Goal: Check status: Check status

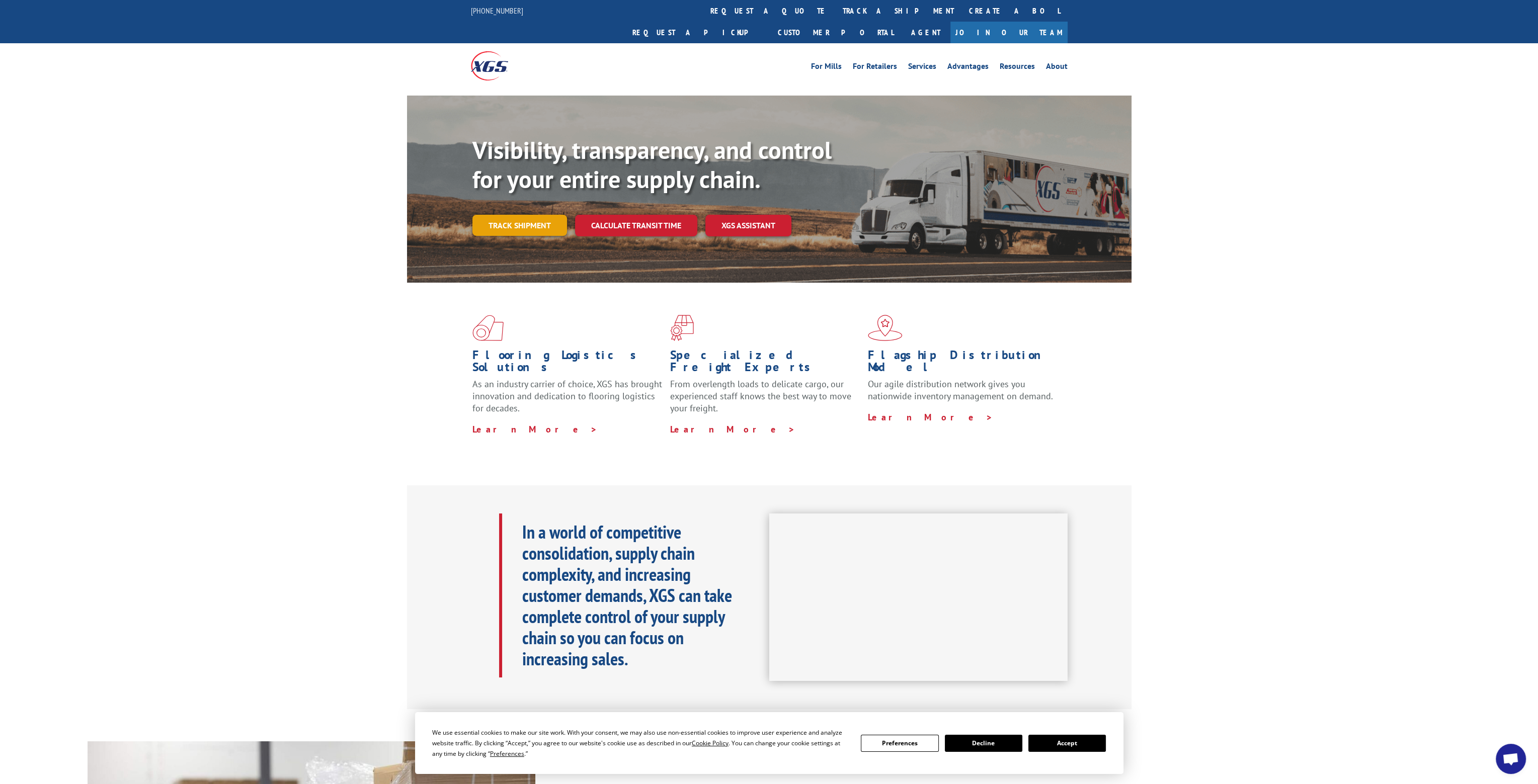
click at [531, 215] on link "Track shipment" at bounding box center [520, 225] width 94 height 21
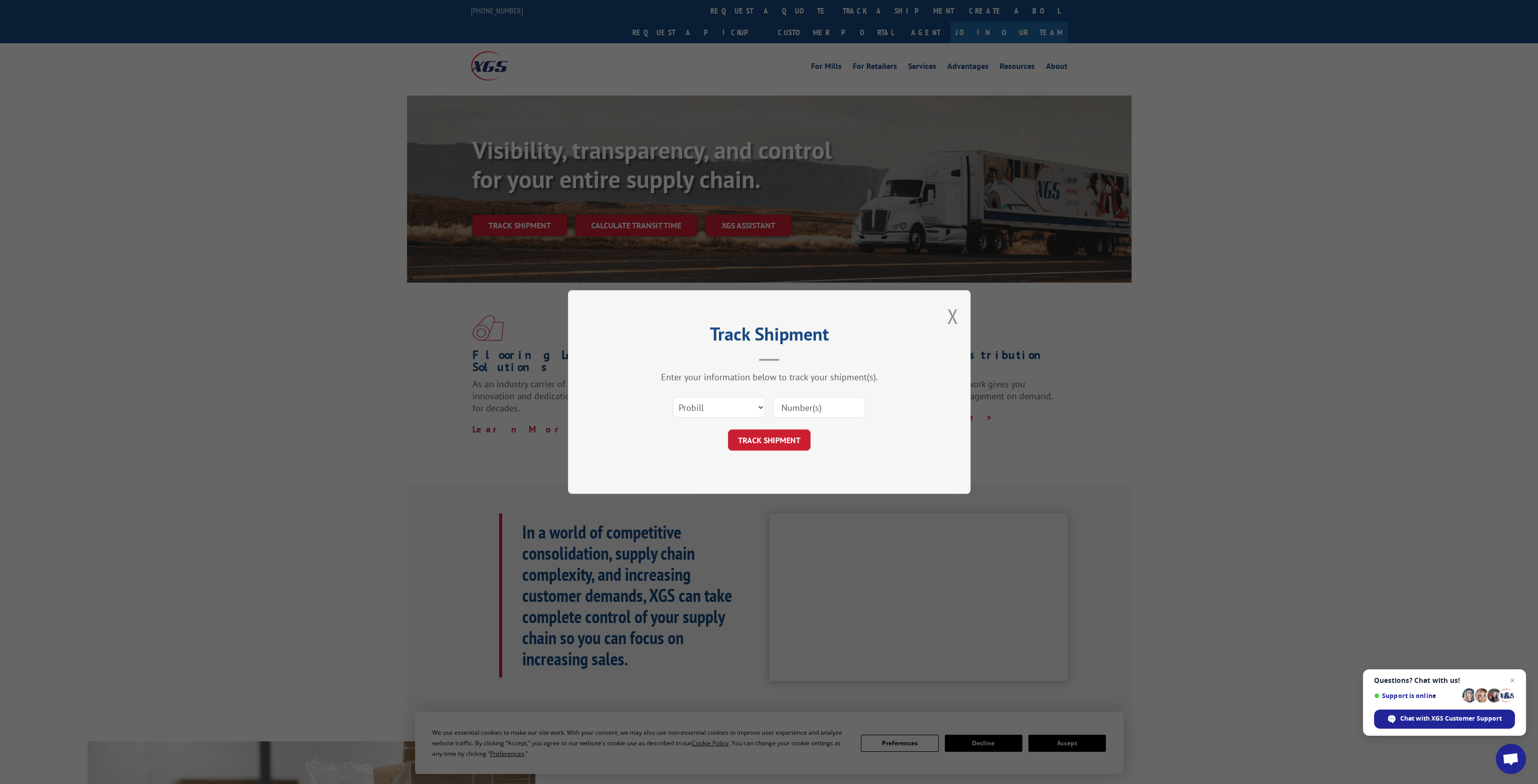
click at [800, 406] on input at bounding box center [819, 407] width 93 height 21
paste input "16945496"
type input "16945496"
click at [773, 440] on button "TRACK SHIPMENT" at bounding box center [769, 440] width 83 height 21
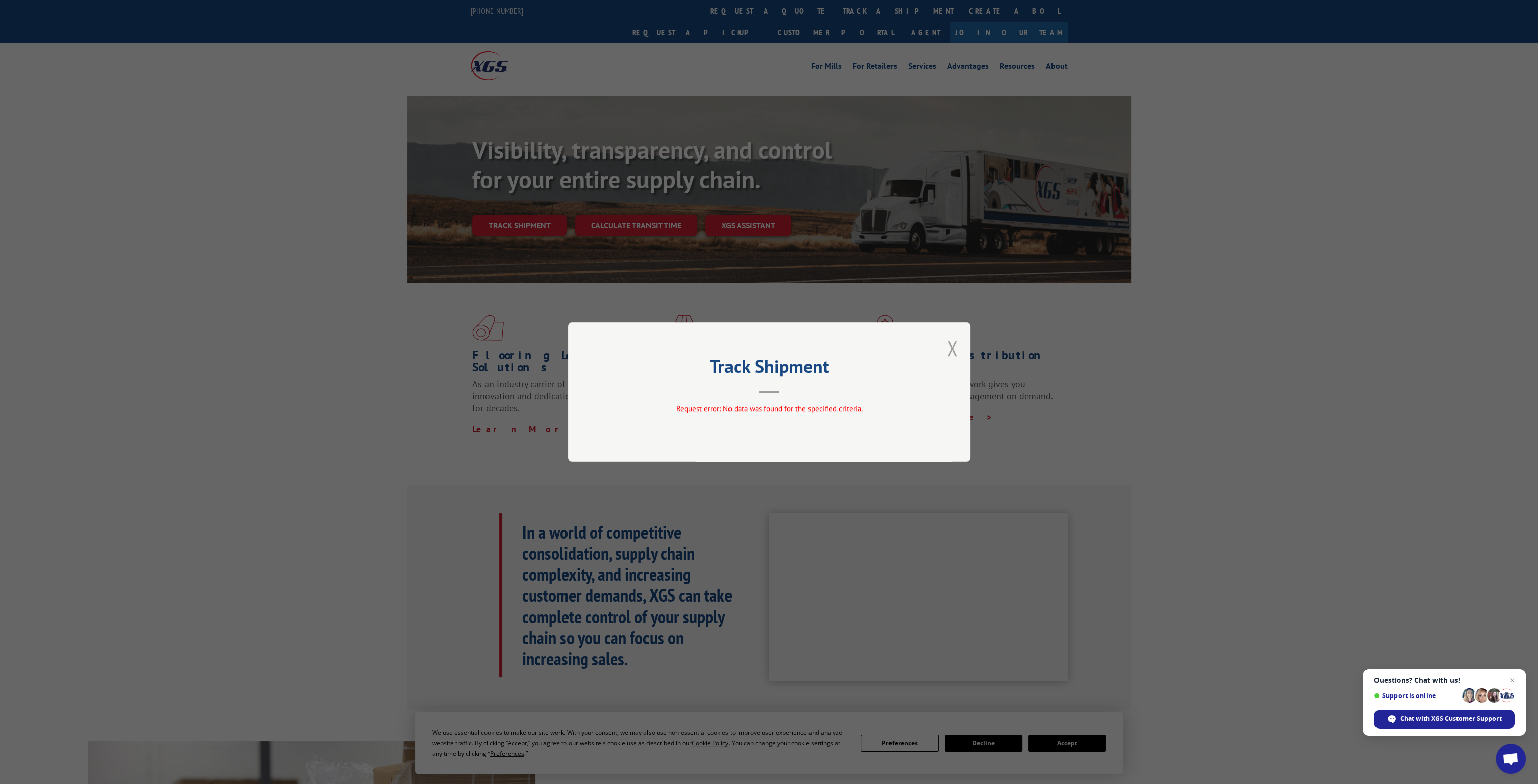
click at [950, 345] on button "Close modal" at bounding box center [952, 349] width 11 height 27
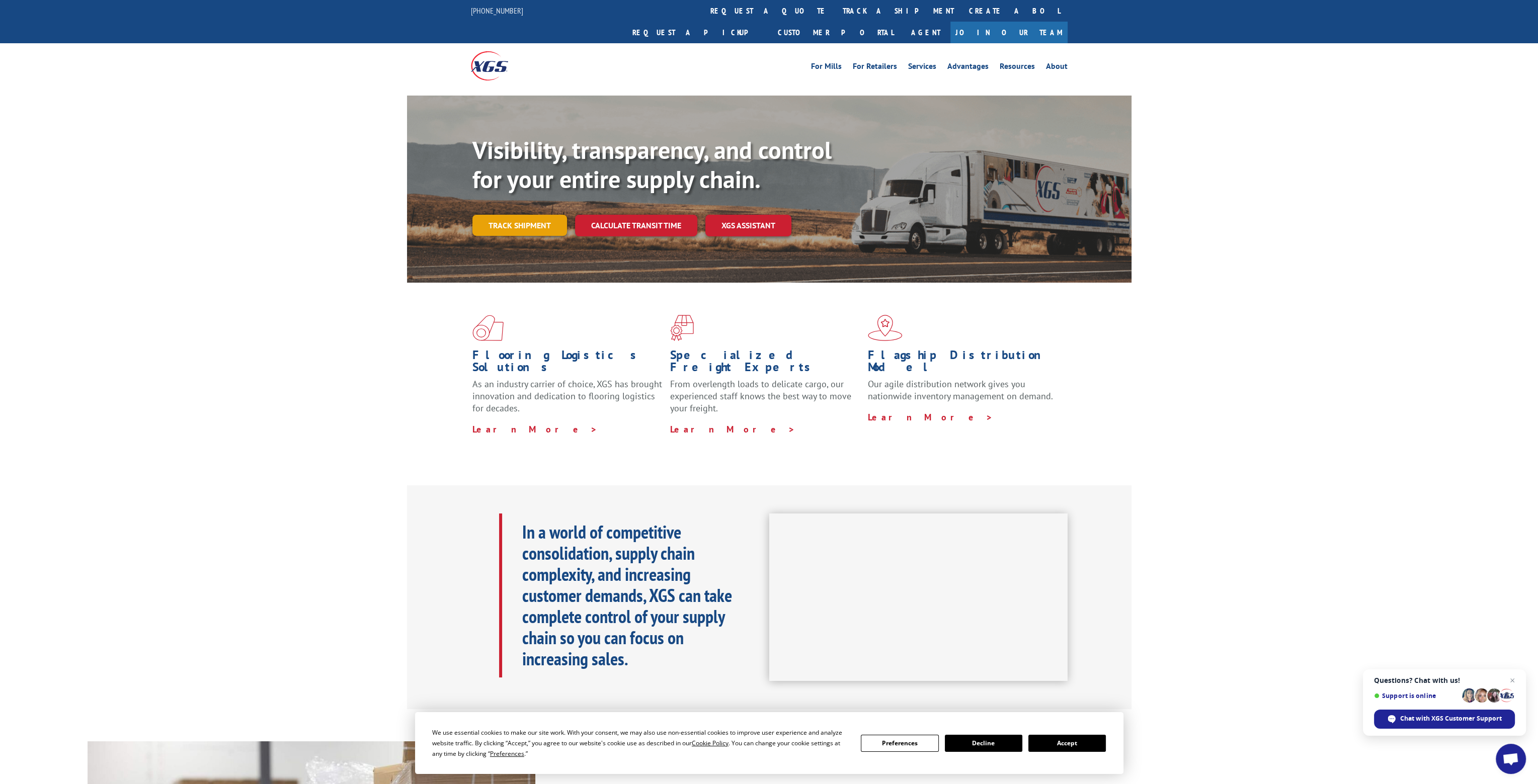
click at [515, 215] on link "Track shipment" at bounding box center [520, 225] width 94 height 21
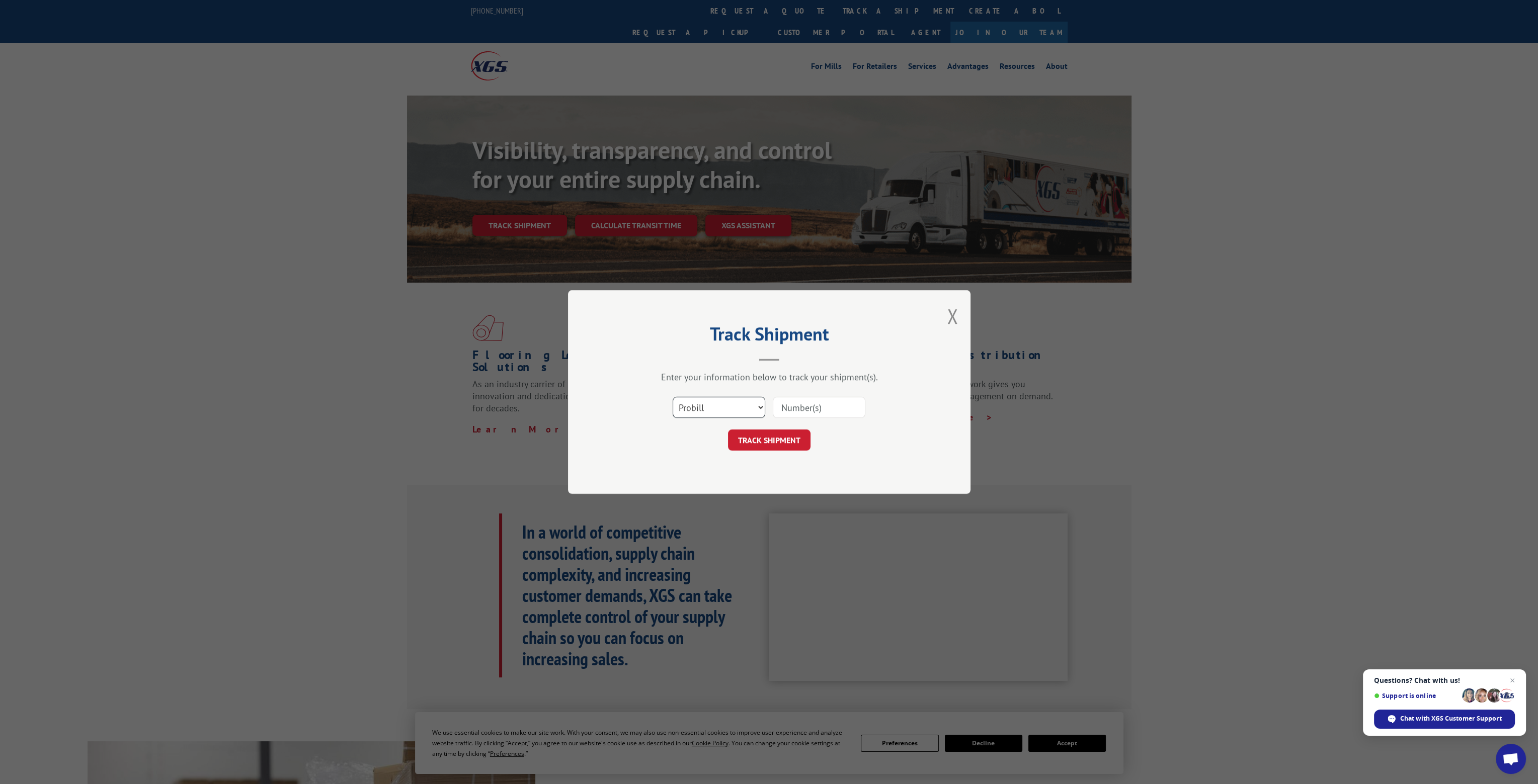
click at [757, 407] on select "Select category... Probill BOL PO" at bounding box center [719, 407] width 93 height 21
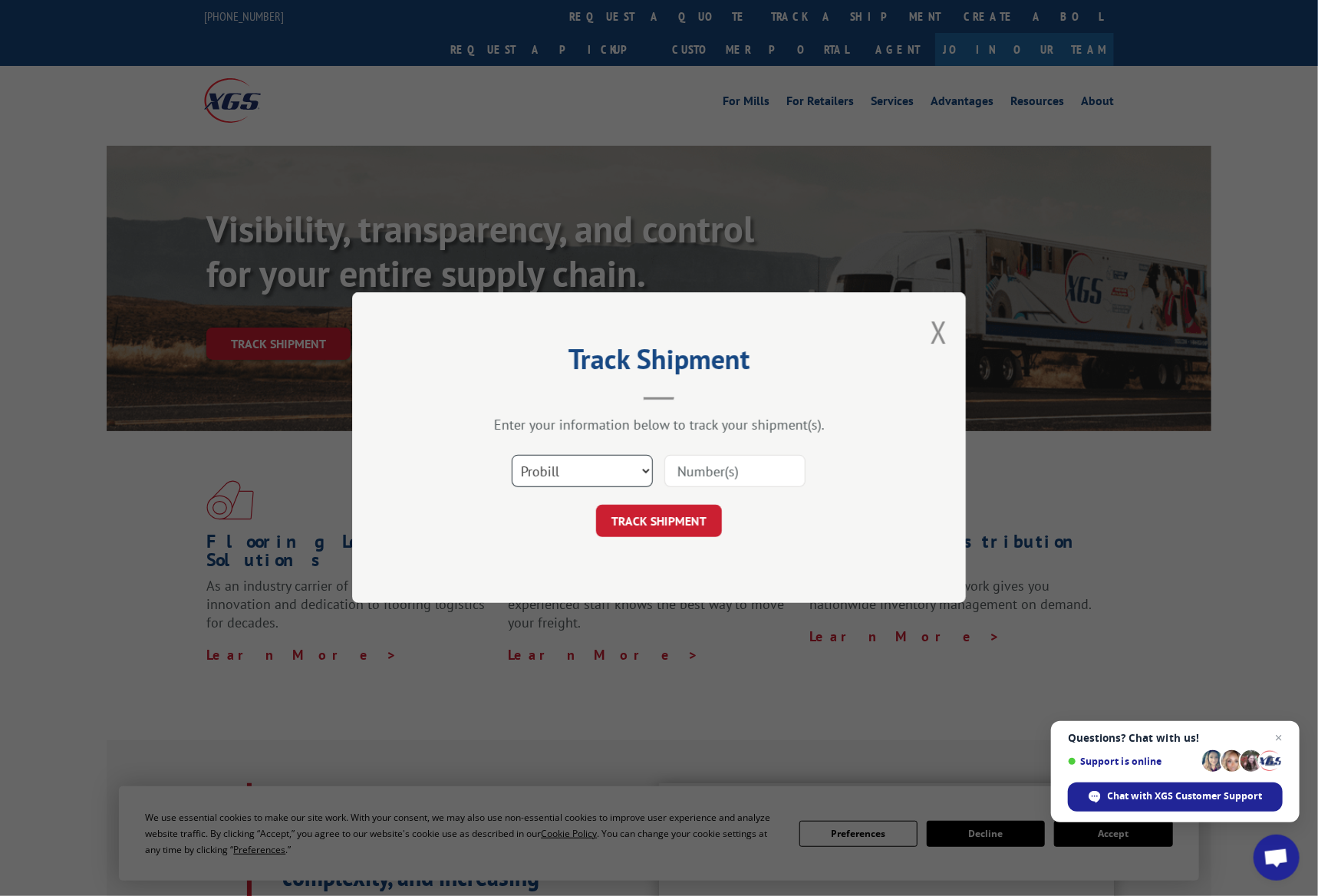
click at [636, 472] on select "Select category... Probill BOL PO" at bounding box center [582, 472] width 141 height 32
select select "po"
click at [512, 456] on select "Select category... Probill BOL PO" at bounding box center [582, 472] width 141 height 32
click at [709, 469] on input at bounding box center [735, 472] width 141 height 32
paste input "31715411"
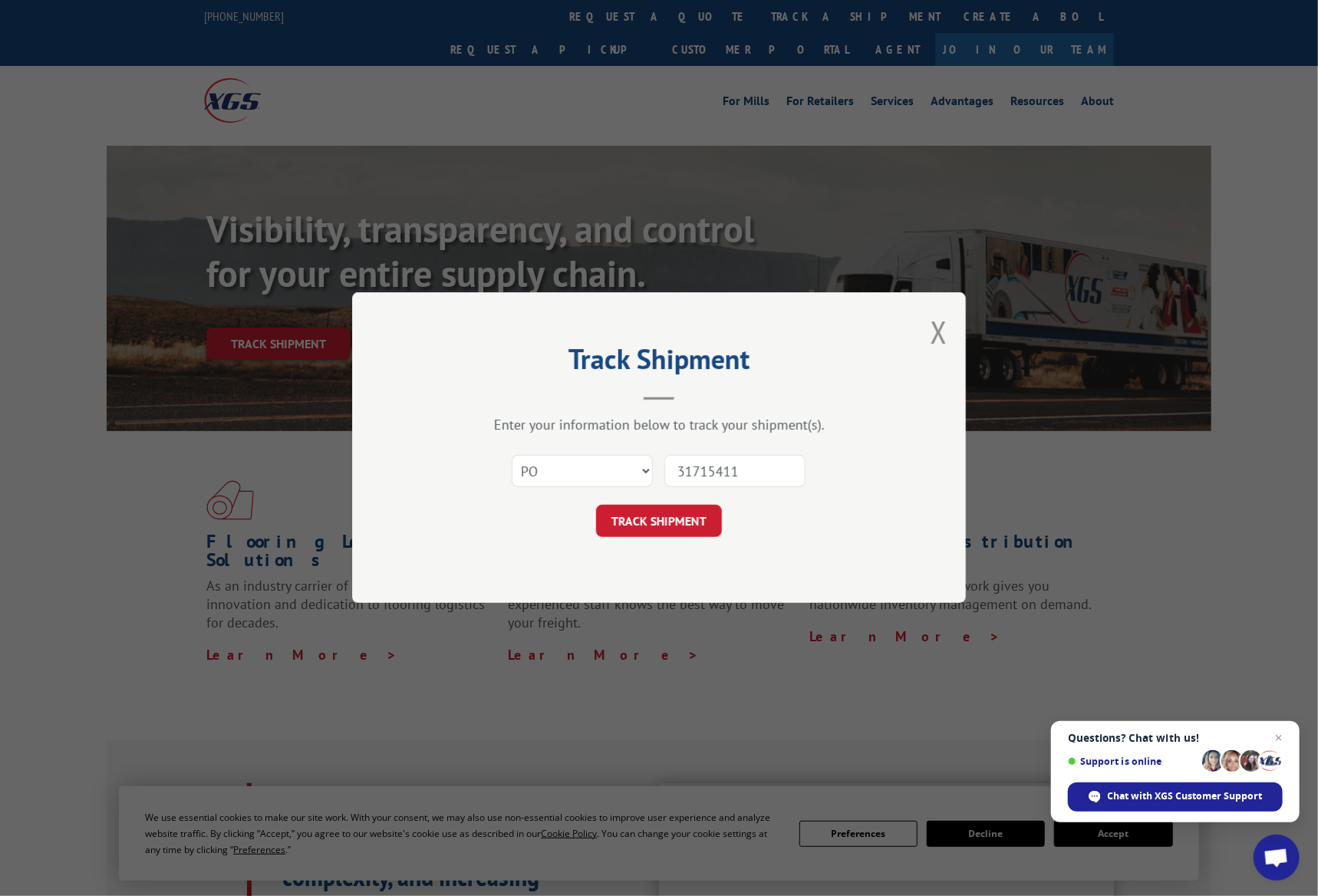
type input "31715411"
click button "TRACK SHIPMENT" at bounding box center [659, 521] width 126 height 32
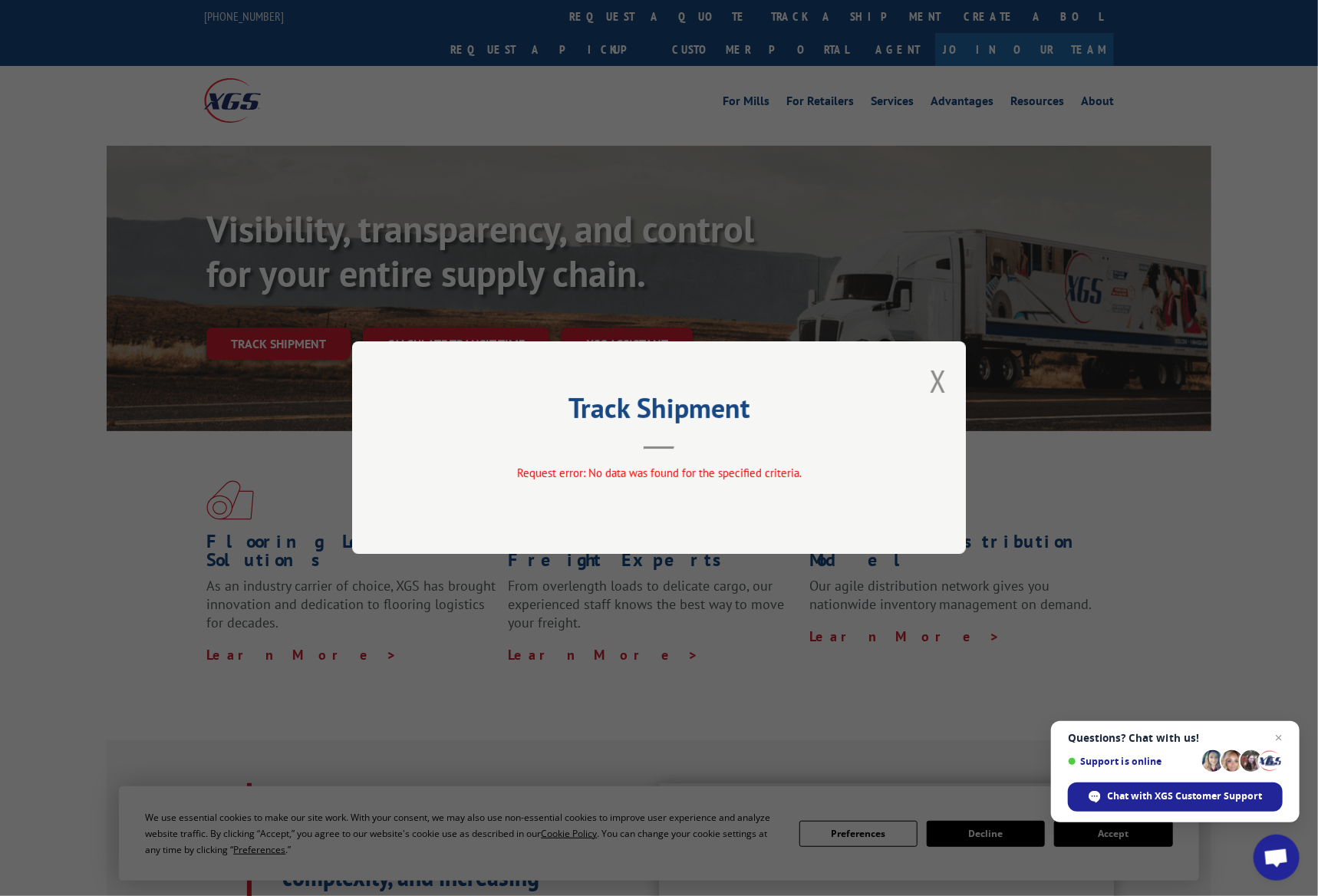
click at [1254, 73] on div "Track Shipment Request error: No data was found for the specified criteria." at bounding box center [659, 448] width 1318 height 896
click at [939, 371] on button "Close modal" at bounding box center [938, 381] width 17 height 41
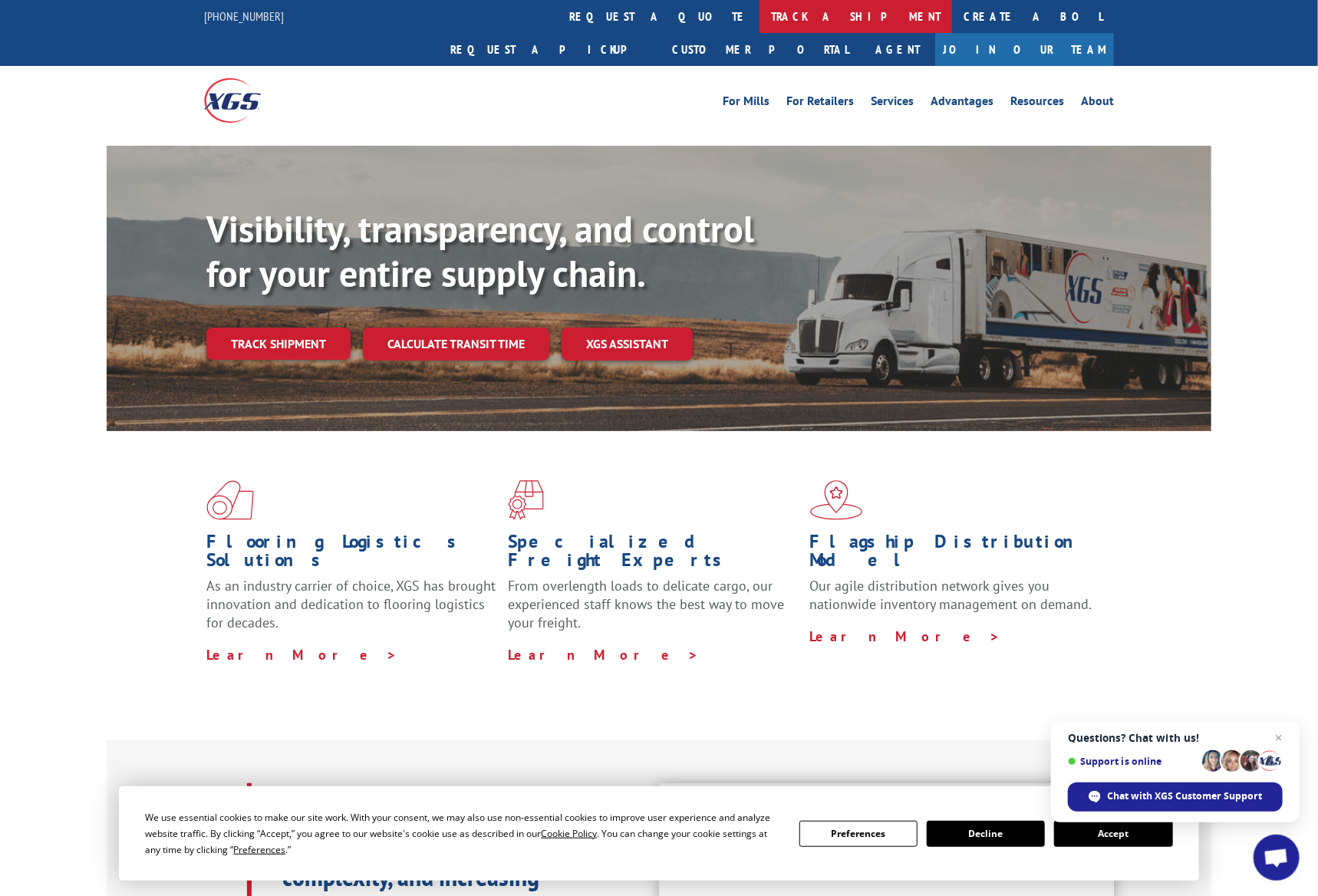
click at [760, 16] on link "track a shipment" at bounding box center [856, 16] width 193 height 33
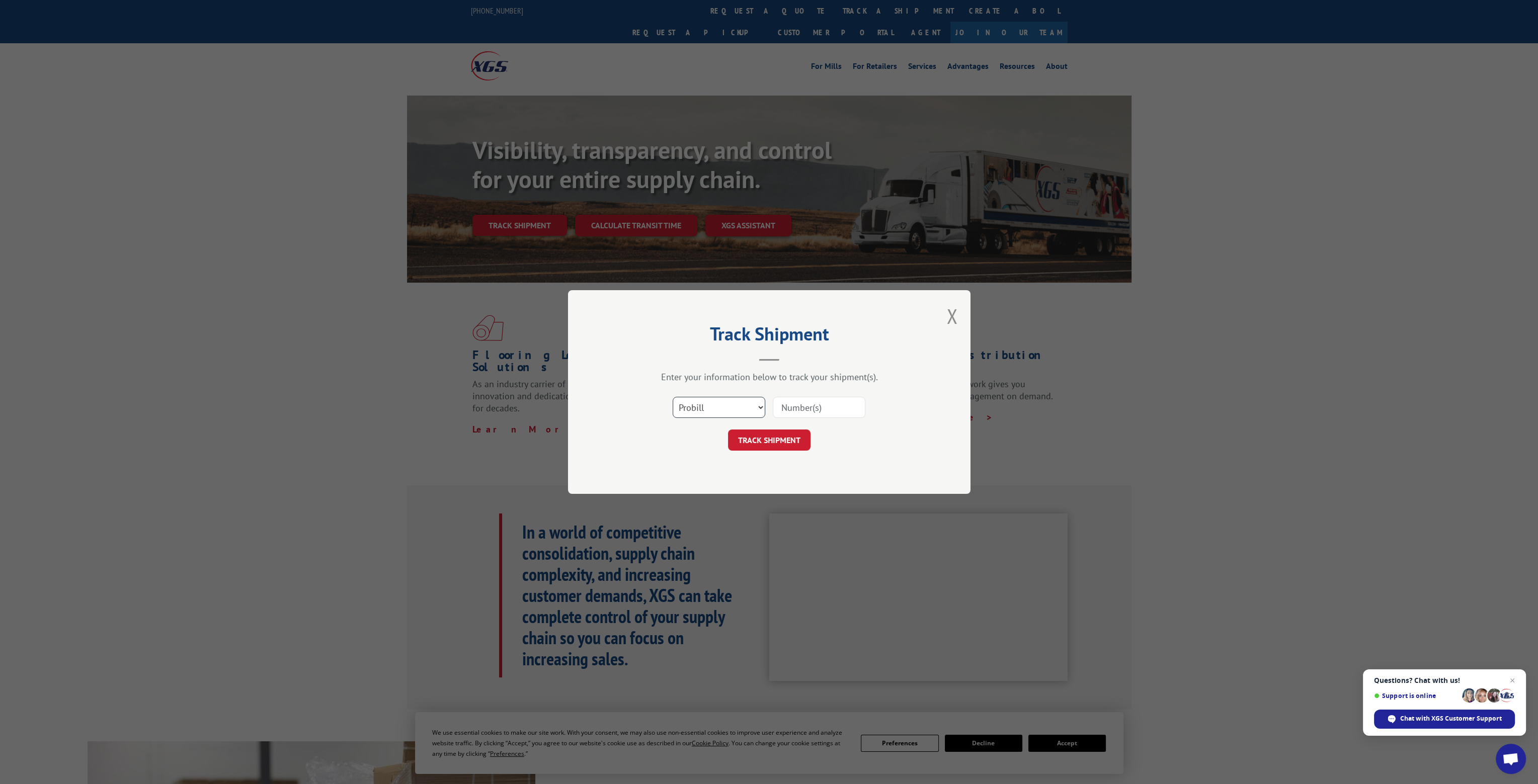
click at [760, 406] on select "Select category... Probill BOL PO" at bounding box center [719, 407] width 93 height 21
select select "bol"
click at [673, 397] on select "Select category... Probill BOL PO" at bounding box center [719, 407] width 93 height 21
click at [800, 405] on input at bounding box center [819, 407] width 93 height 21
paste input "16945496"
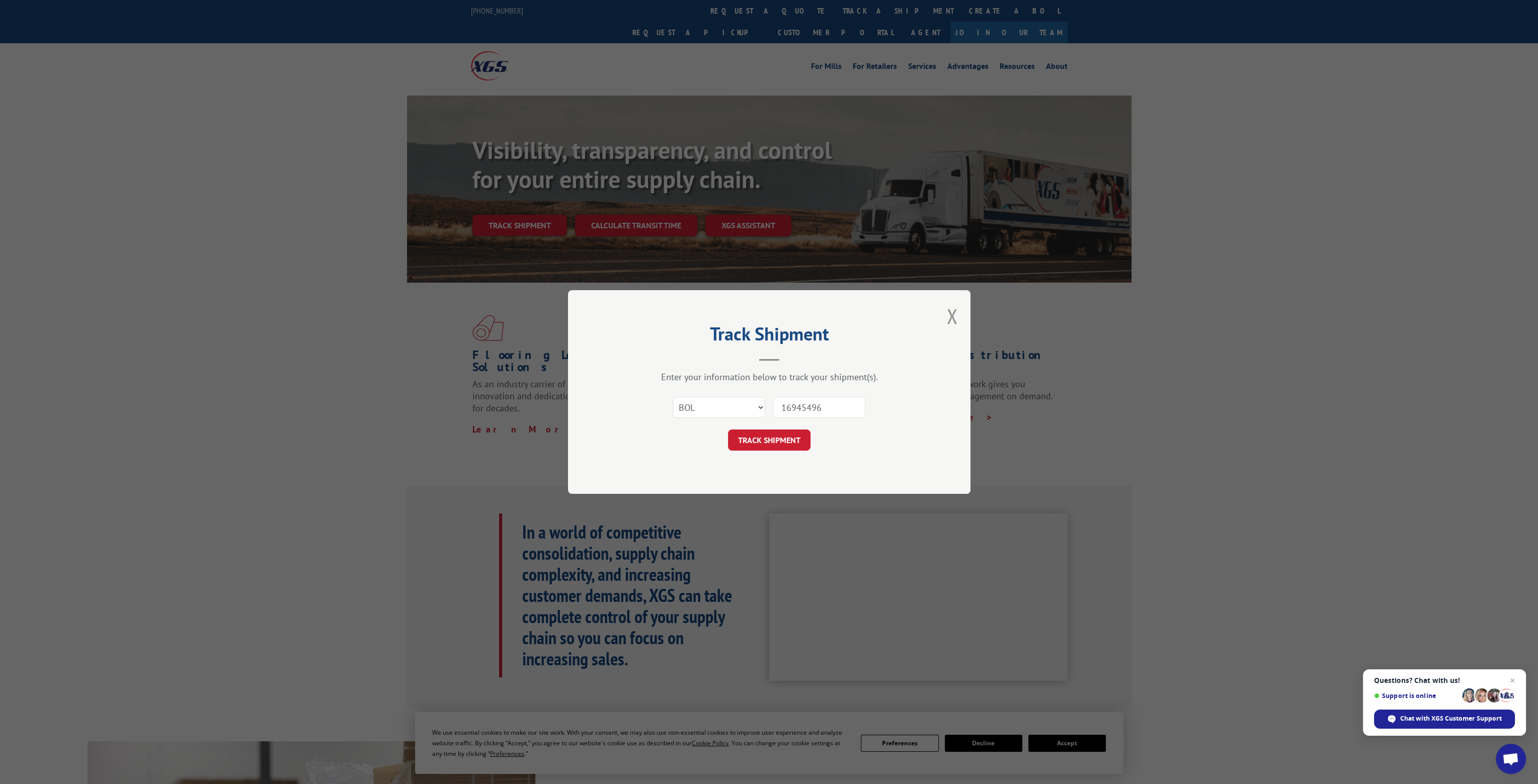
type input "16945496"
click button "TRACK SHIPMENT" at bounding box center [769, 440] width 83 height 21
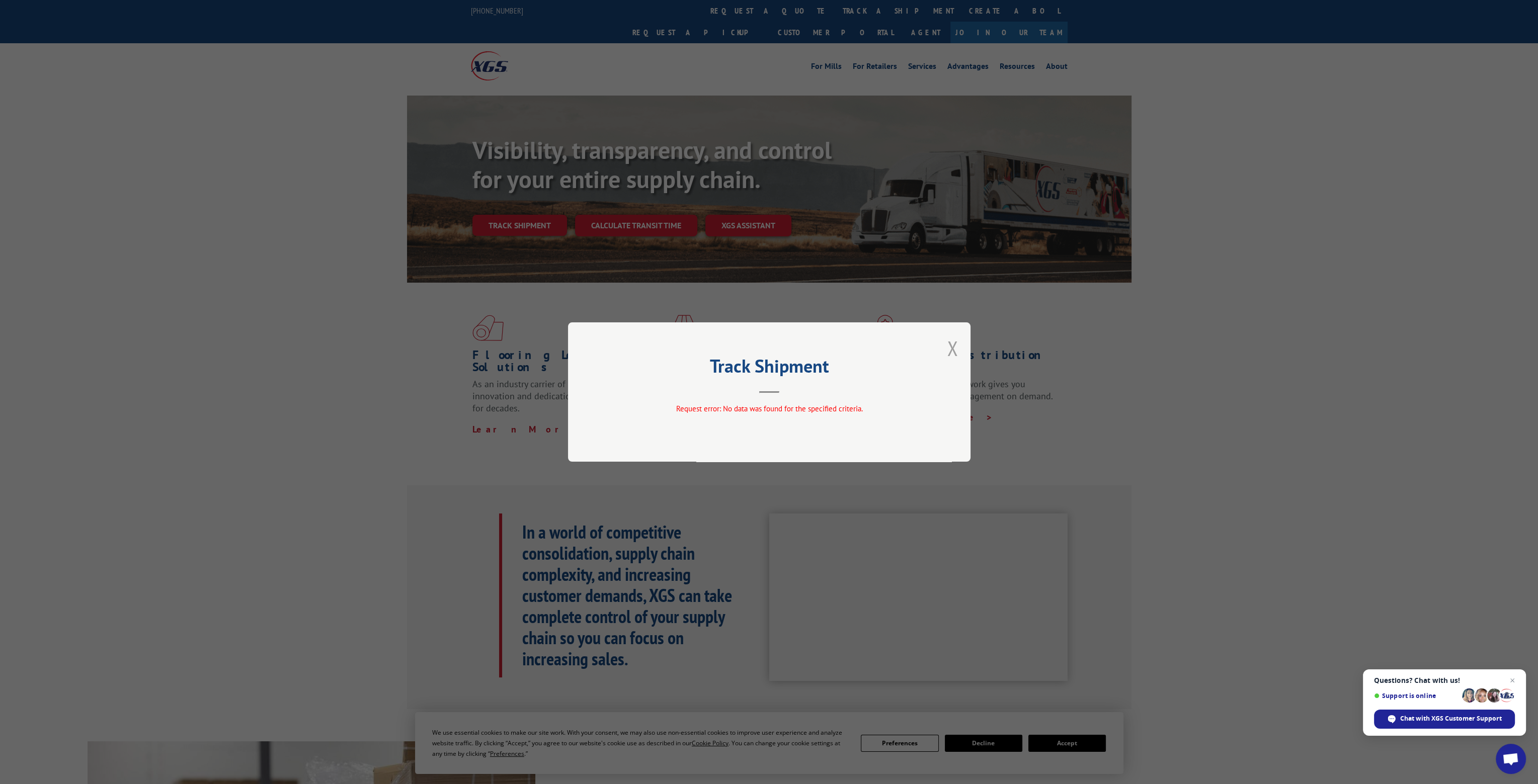
click at [951, 355] on button "Close modal" at bounding box center [952, 349] width 11 height 27
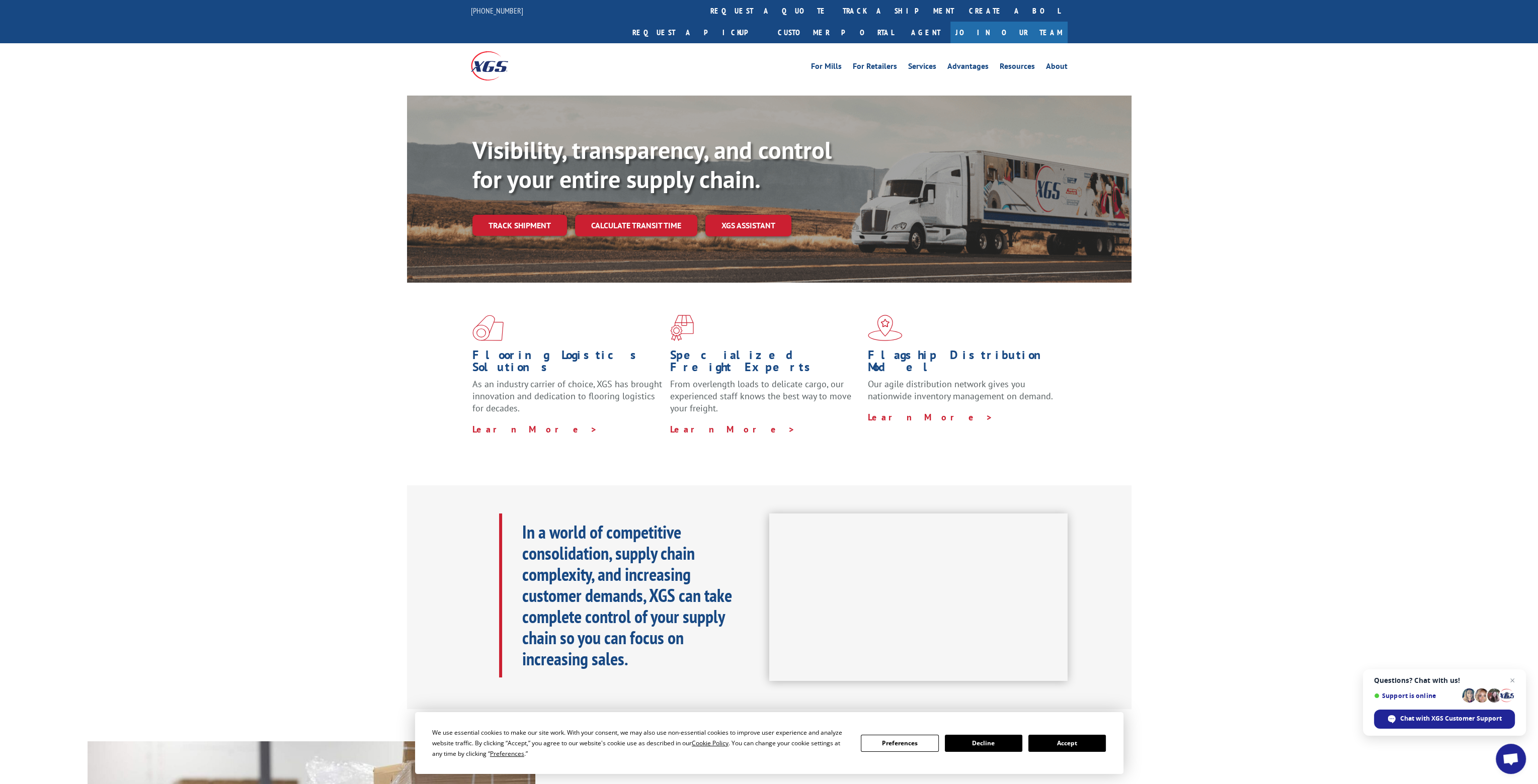
drag, startPoint x: 499, startPoint y: 199, endPoint x: 504, endPoint y: 199, distance: 5.0
click at [499, 215] on link "Track shipment" at bounding box center [520, 225] width 94 height 21
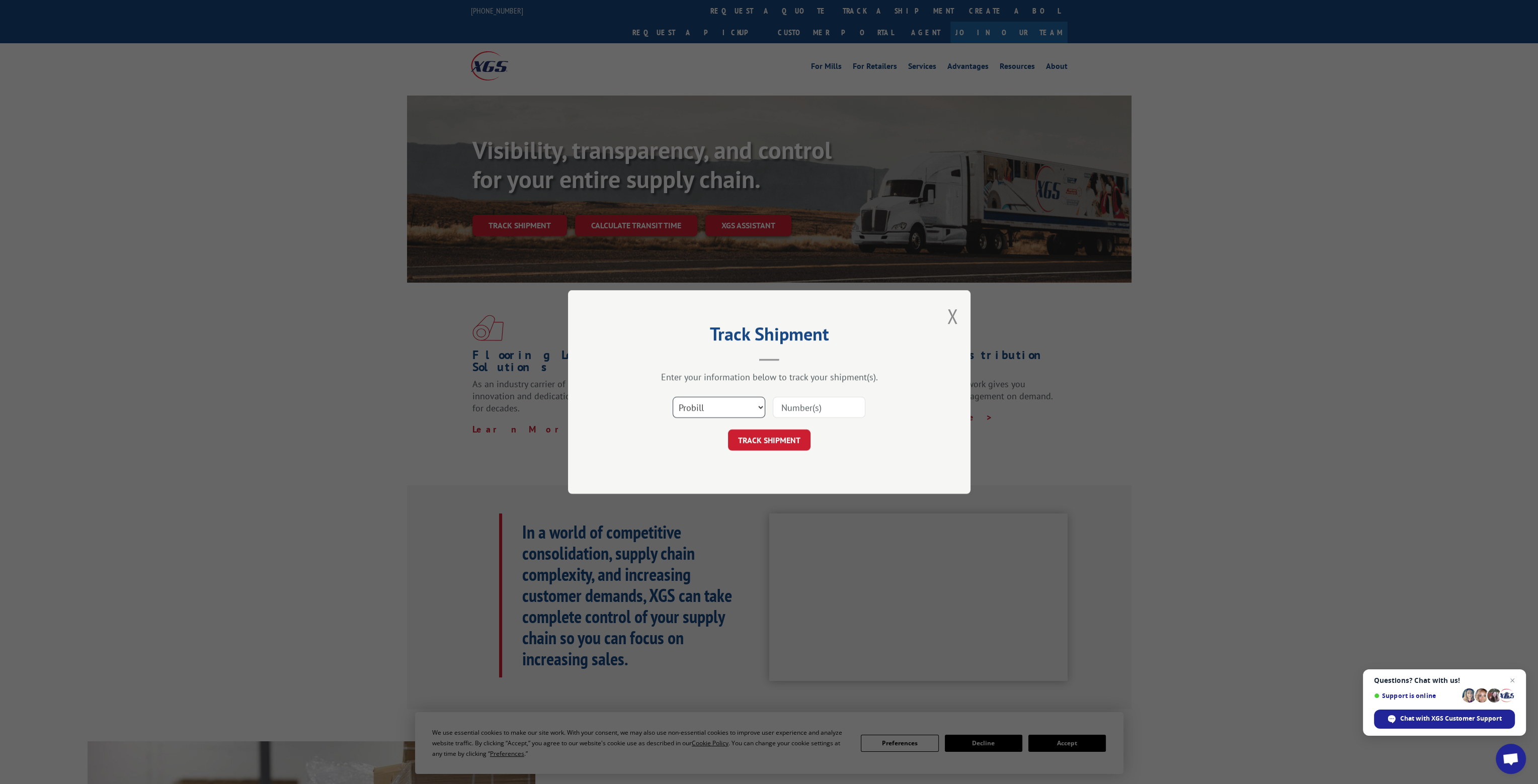
click at [756, 406] on select "Select category... Probill BOL PO" at bounding box center [719, 407] width 93 height 21
select select "po"
click at [673, 397] on select "Select category... Probill BOL PO" at bounding box center [719, 407] width 93 height 21
click at [807, 408] on input at bounding box center [819, 407] width 93 height 21
paste input "16945496"
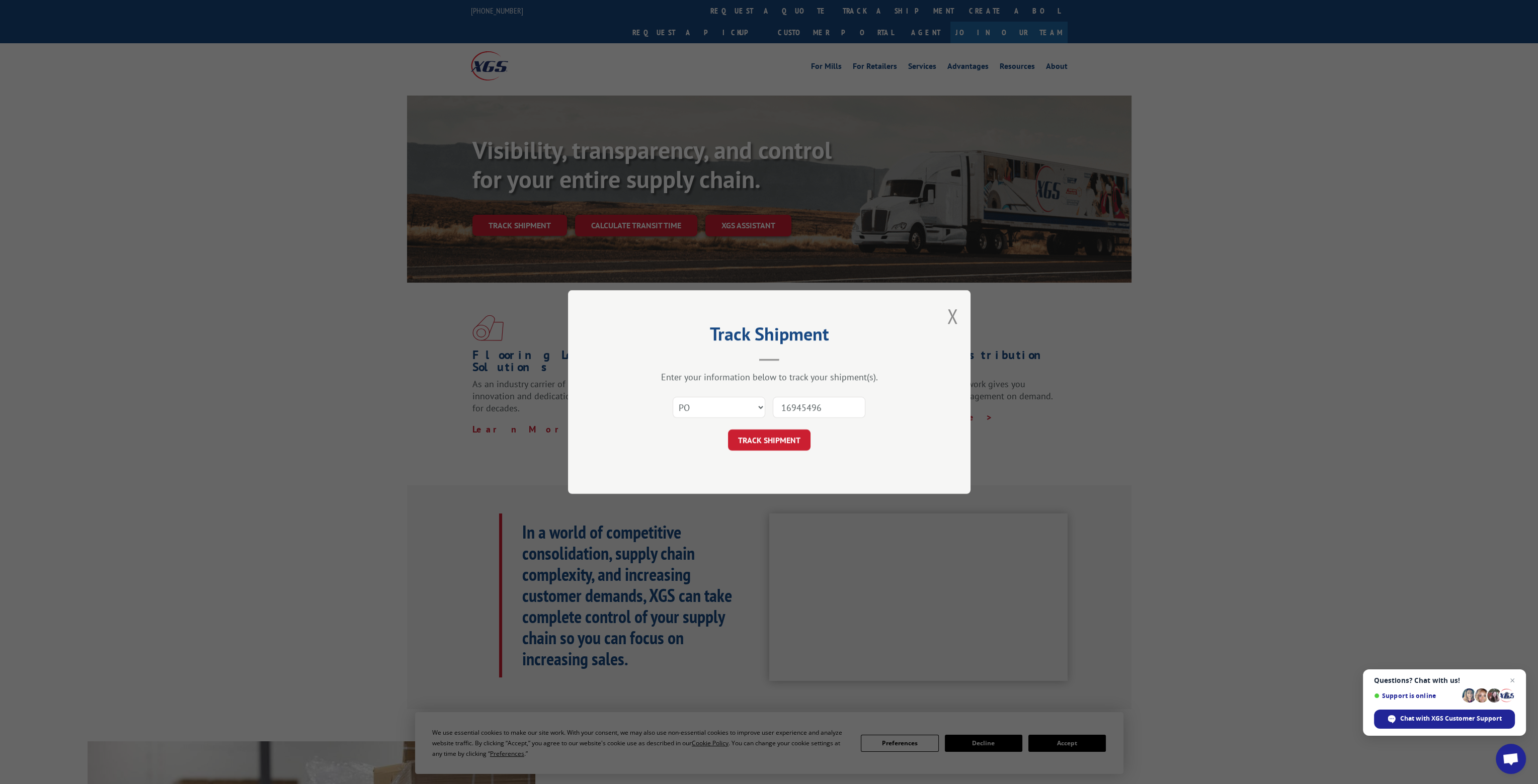
type input "16945496"
click button "TRACK SHIPMENT" at bounding box center [769, 440] width 83 height 21
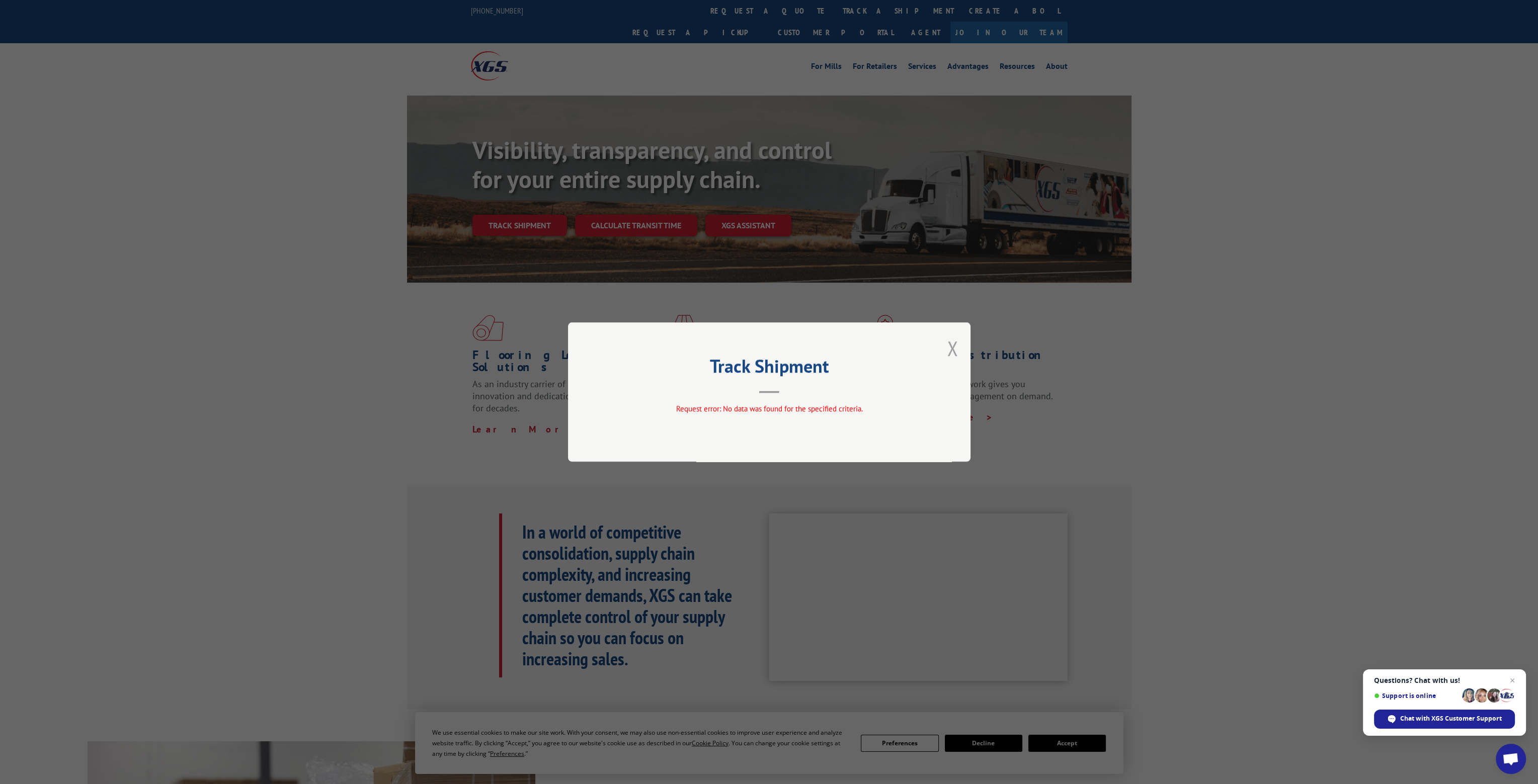
click at [952, 344] on button "Close modal" at bounding box center [952, 349] width 11 height 27
